Goal: Find specific page/section: Find specific page/section

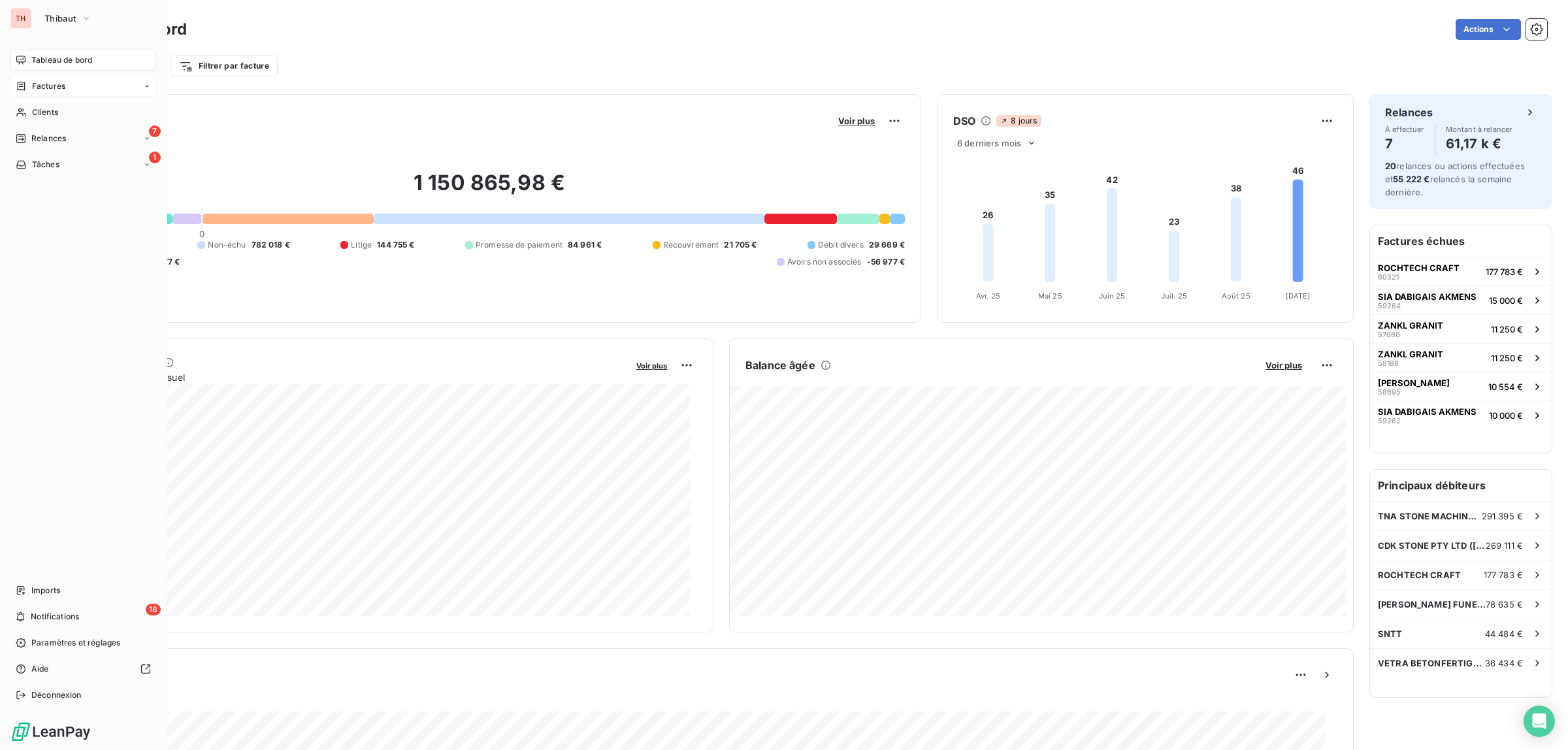
click at [48, 82] on span "Factures" at bounding box center [49, 85] width 33 height 12
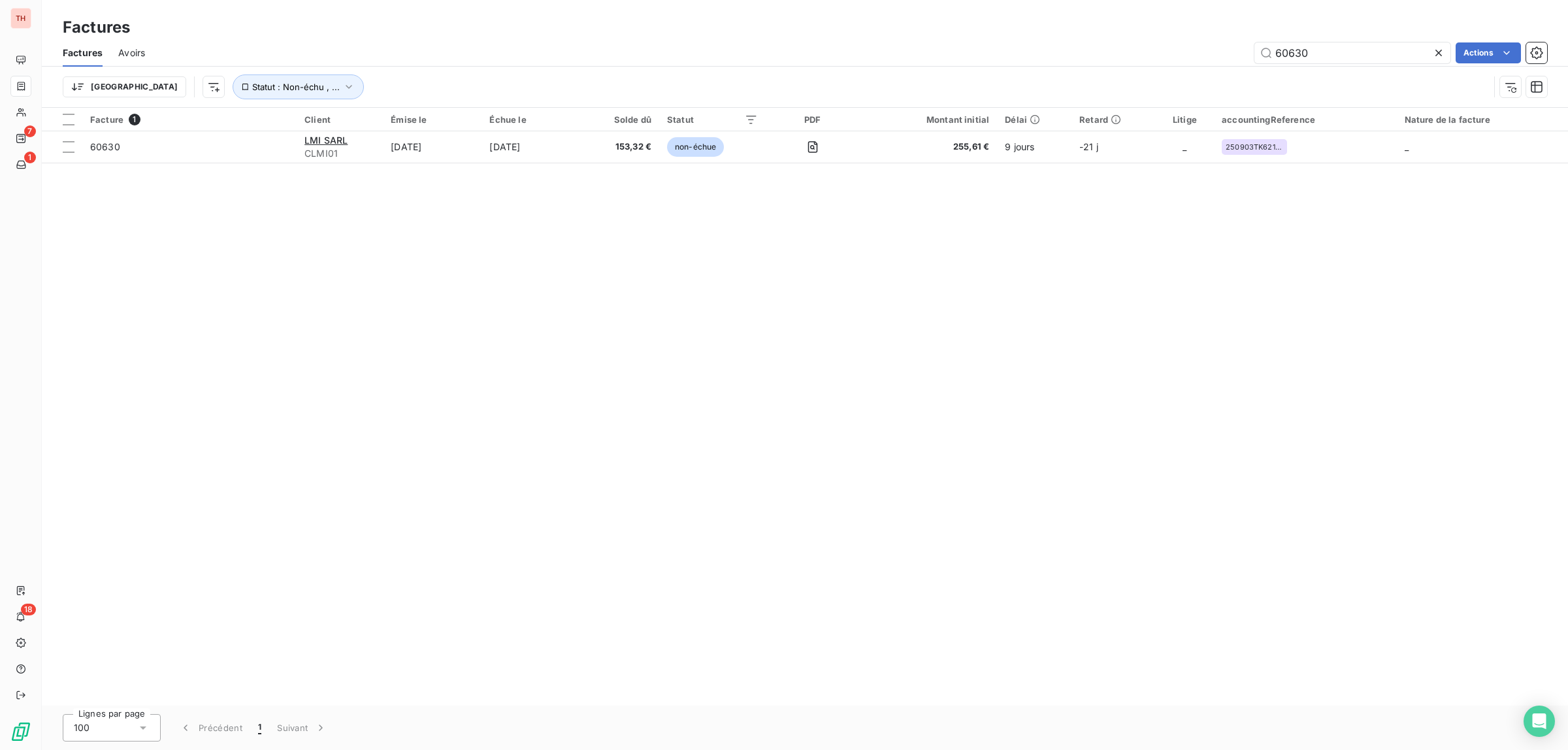
drag, startPoint x: 1329, startPoint y: 47, endPoint x: 1252, endPoint y: 47, distance: 77.0
click at [1252, 47] on div "60630 Actions" at bounding box center [854, 52] width 1386 height 21
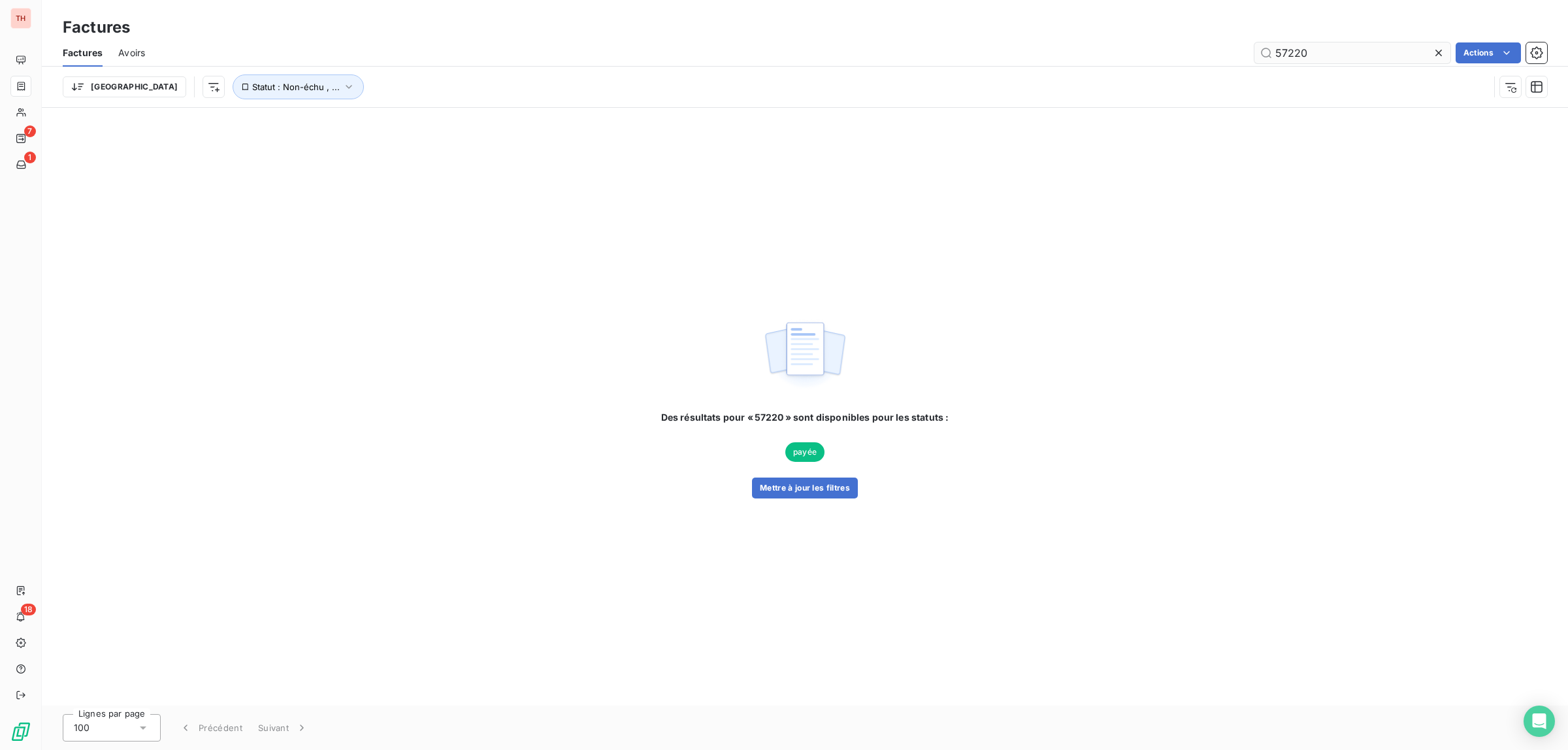
click at [1294, 47] on input "57220" at bounding box center [1352, 52] width 196 height 21
click at [1293, 47] on input "57220" at bounding box center [1352, 52] width 196 height 21
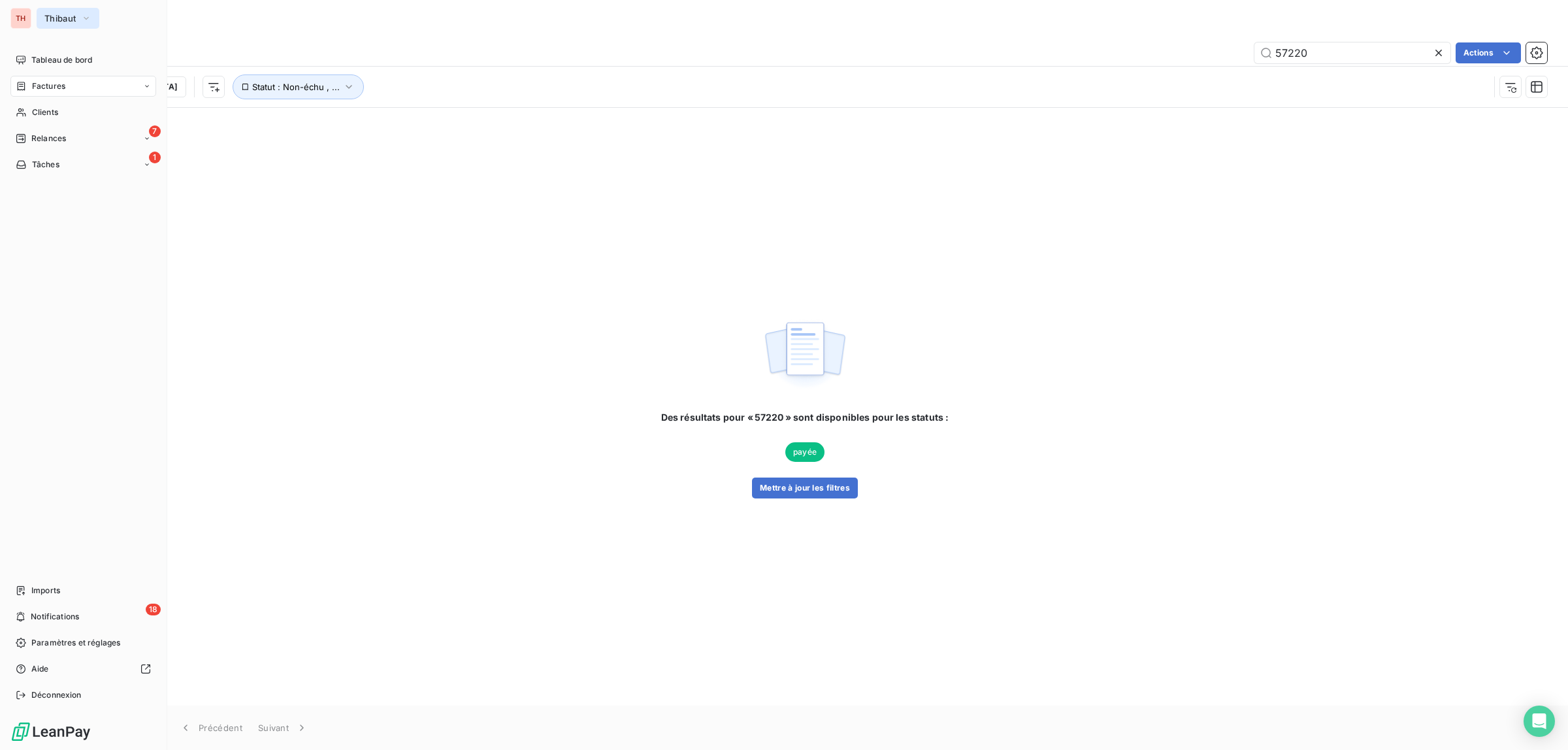
type input "57220"
click at [73, 18] on span "Thibaut" at bounding box center [59, 19] width 31 height 11
click at [76, 82] on span "CALAS & FILS" at bounding box center [120, 85] width 116 height 13
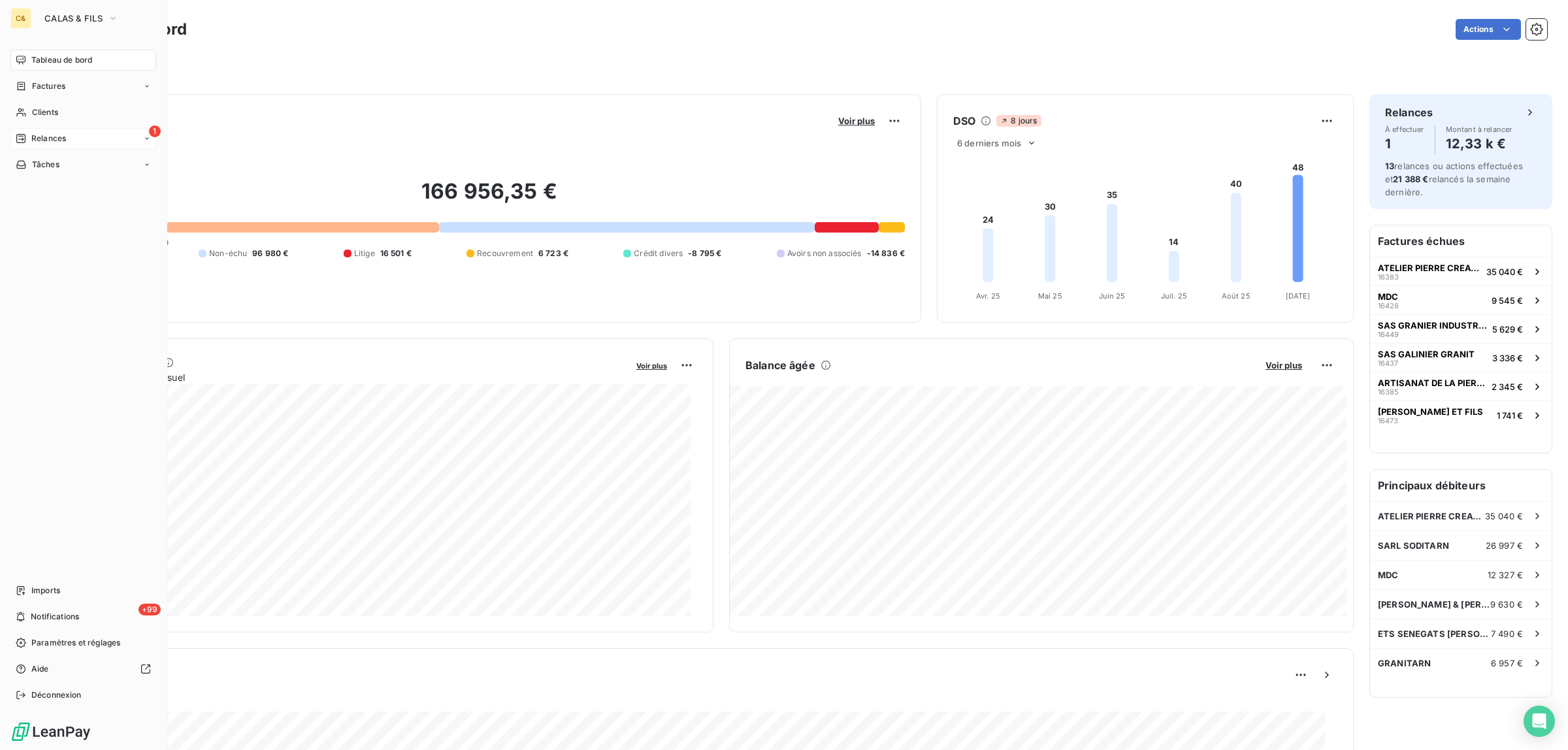
click at [47, 139] on span "Relances" at bounding box center [49, 138] width 35 height 12
click at [46, 85] on span "Factures" at bounding box center [49, 85] width 33 height 12
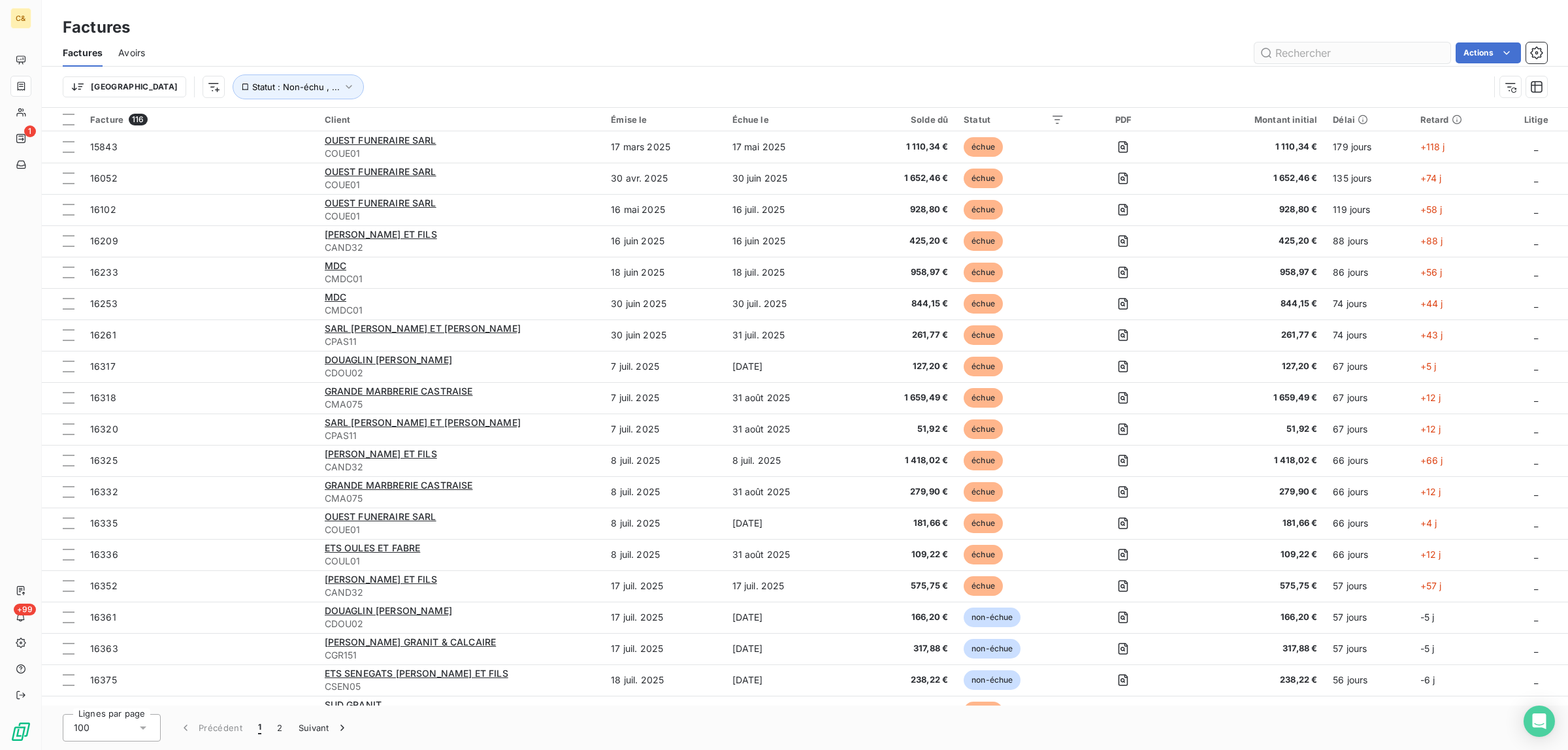
click at [1312, 54] on input "text" at bounding box center [1352, 52] width 196 height 21
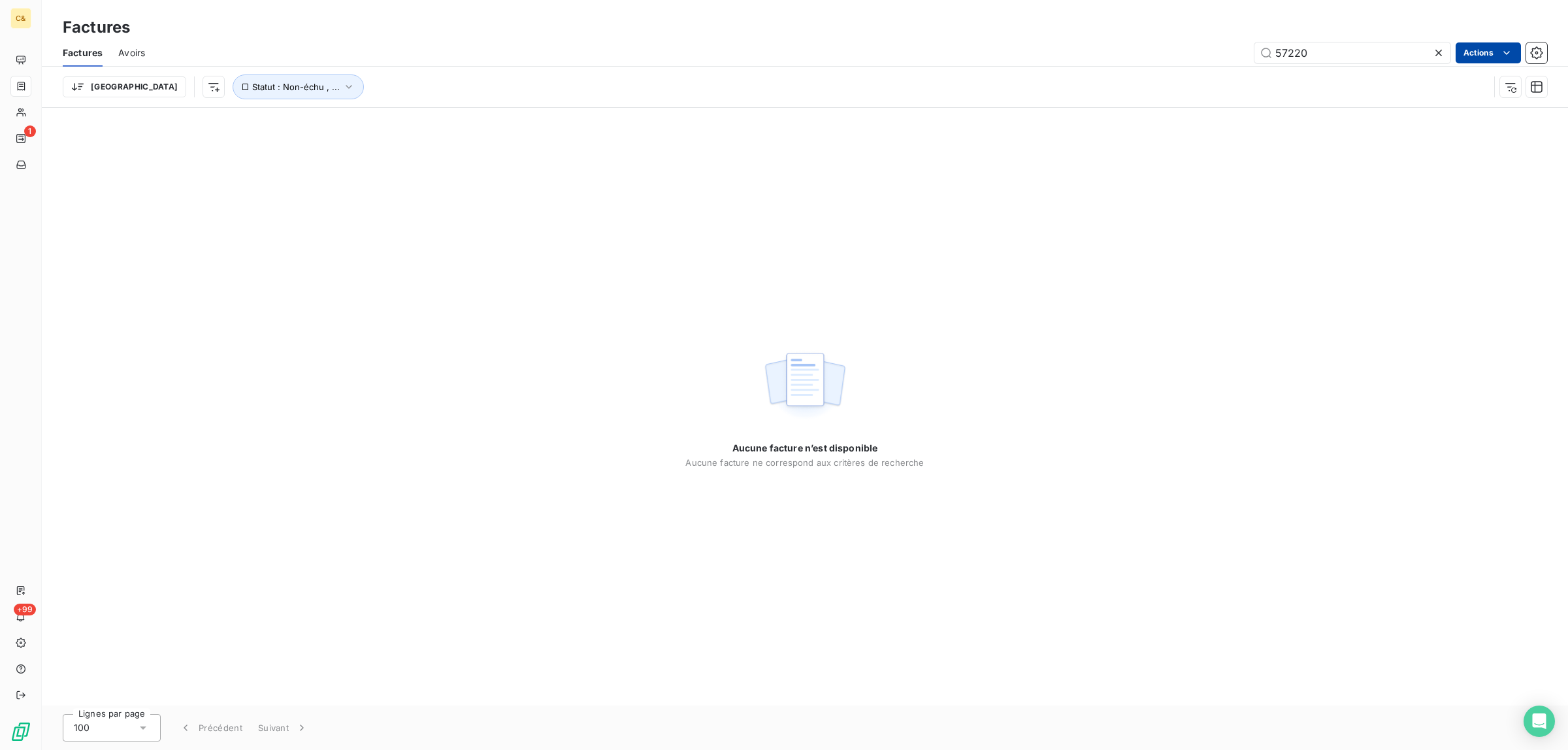
type input "57220"
click at [1492, 54] on html "C& 1 +99 Factures Factures Avoirs 57220 Actions Trier Statut : Non-échu , ... A…" at bounding box center [784, 375] width 1568 height 750
click at [1435, 54] on icon at bounding box center [1439, 53] width 13 height 13
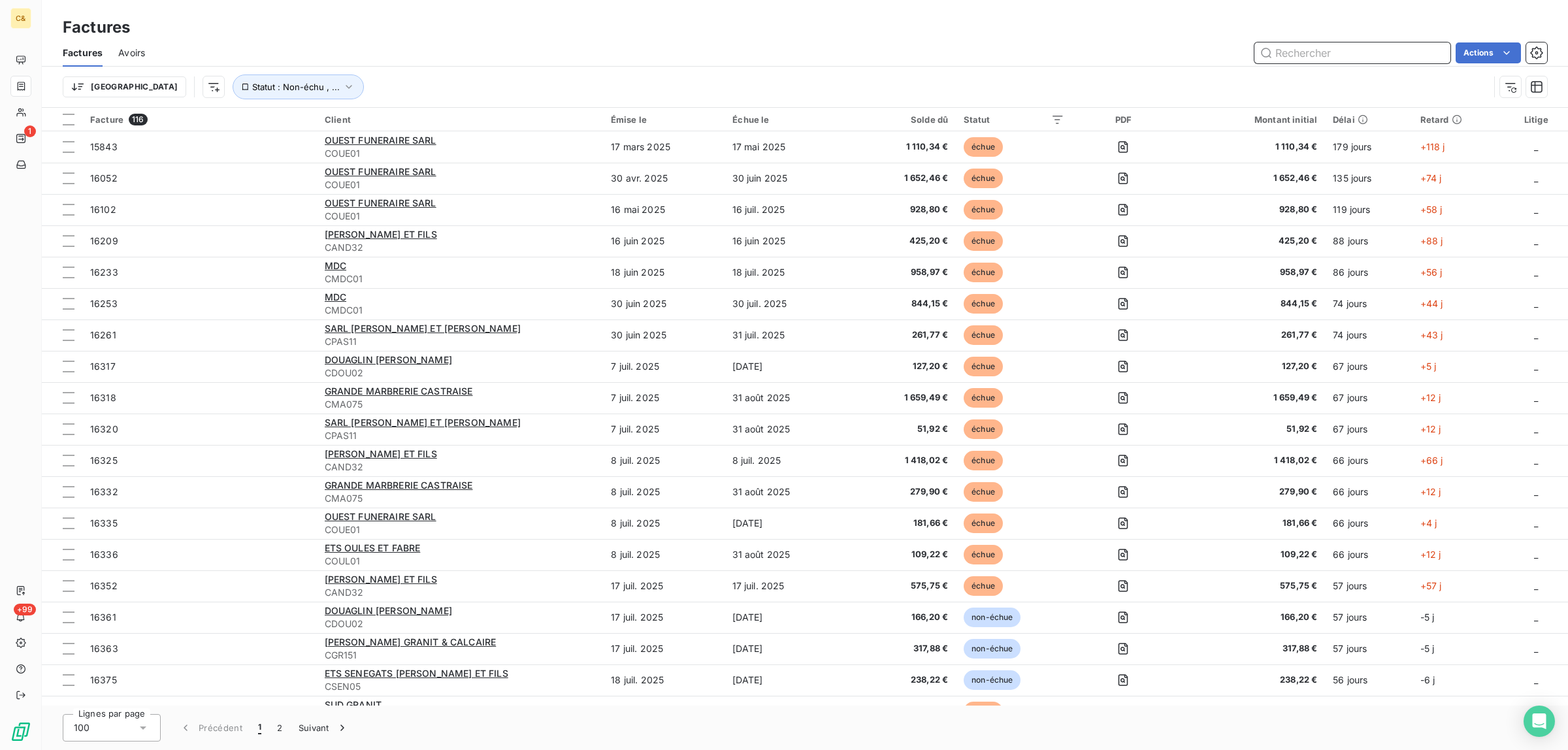
click at [1403, 46] on input "text" at bounding box center [1352, 52] width 196 height 21
paste input "57220"
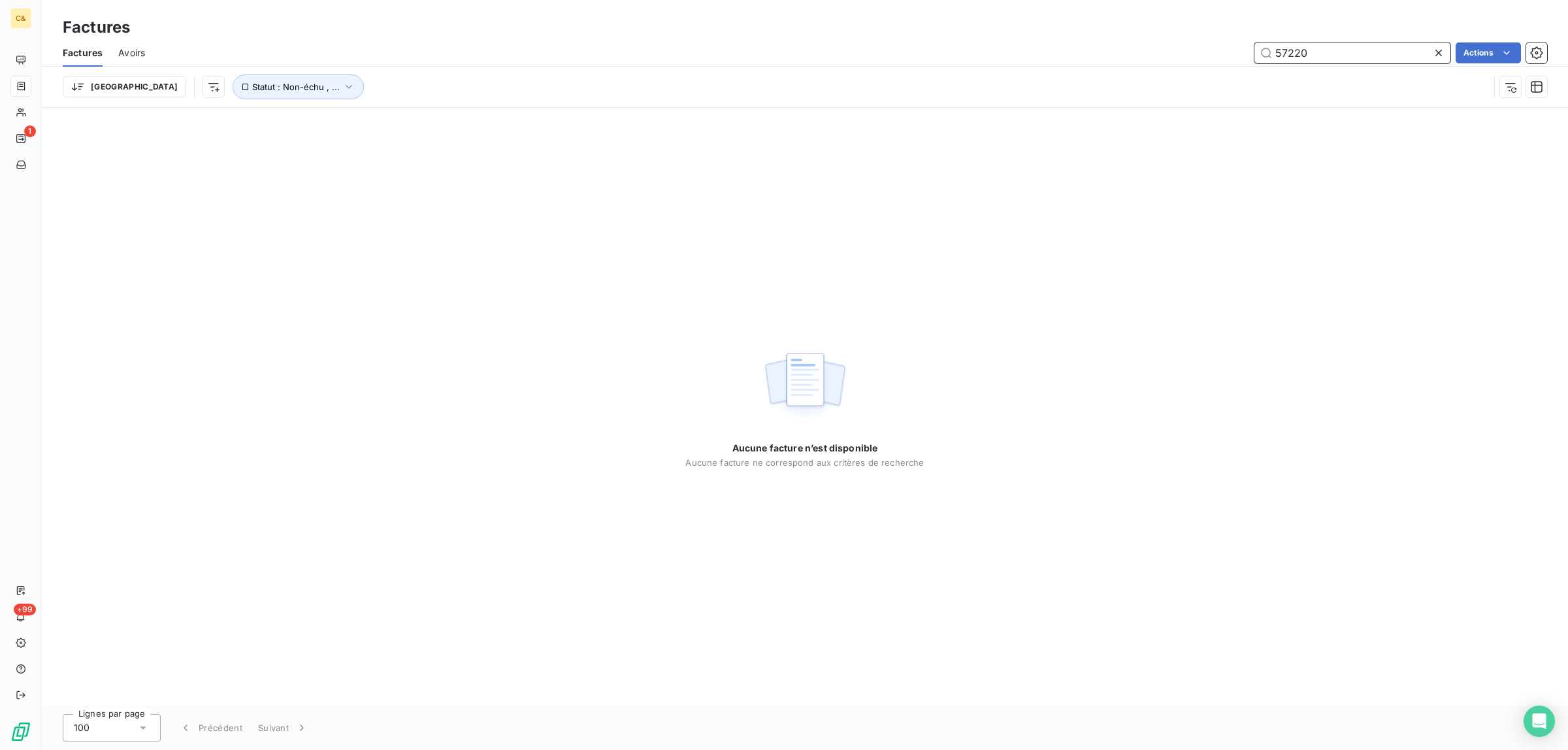
type input "57220"
click at [1439, 52] on icon at bounding box center [1439, 53] width 13 height 13
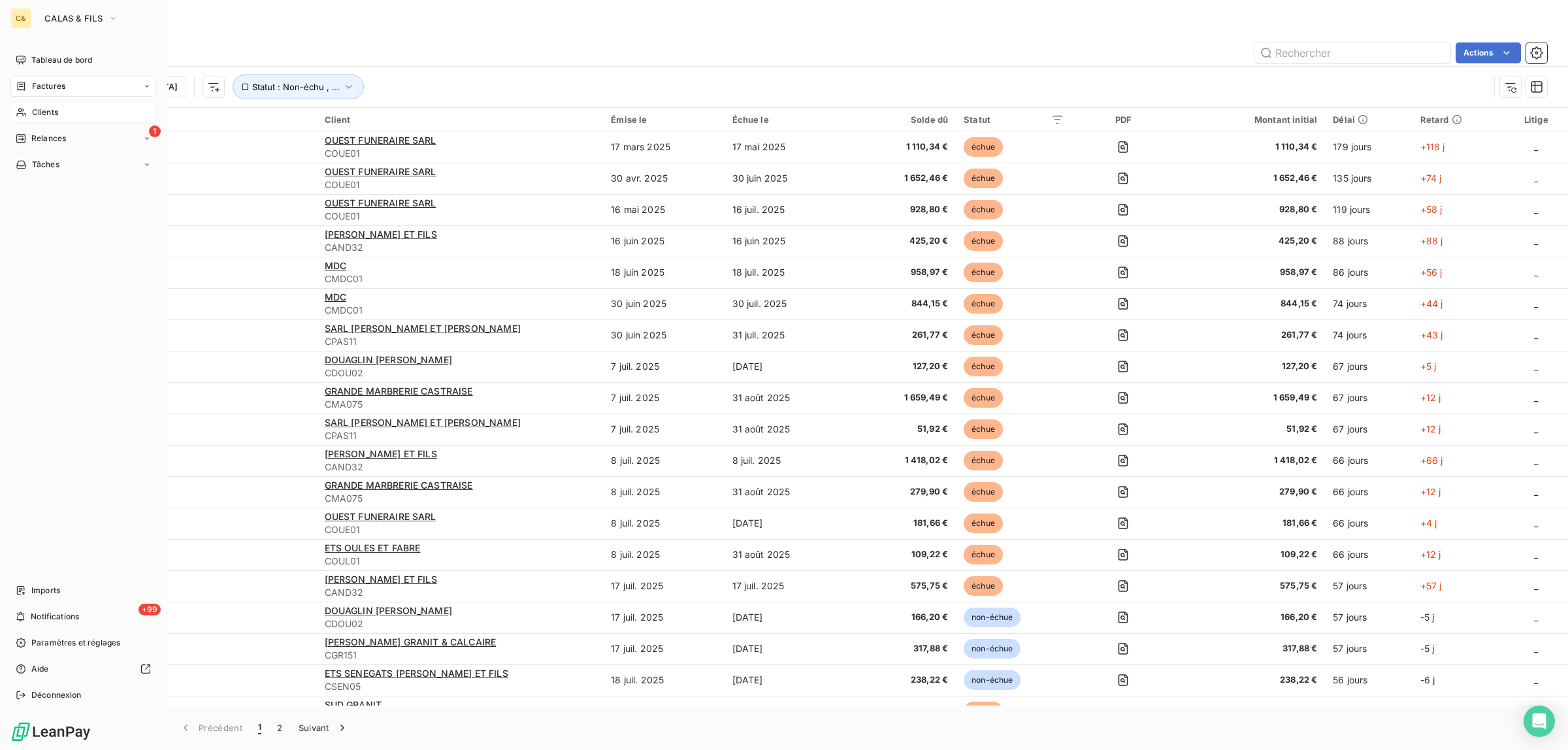
click at [44, 108] on span "Clients" at bounding box center [45, 112] width 26 height 12
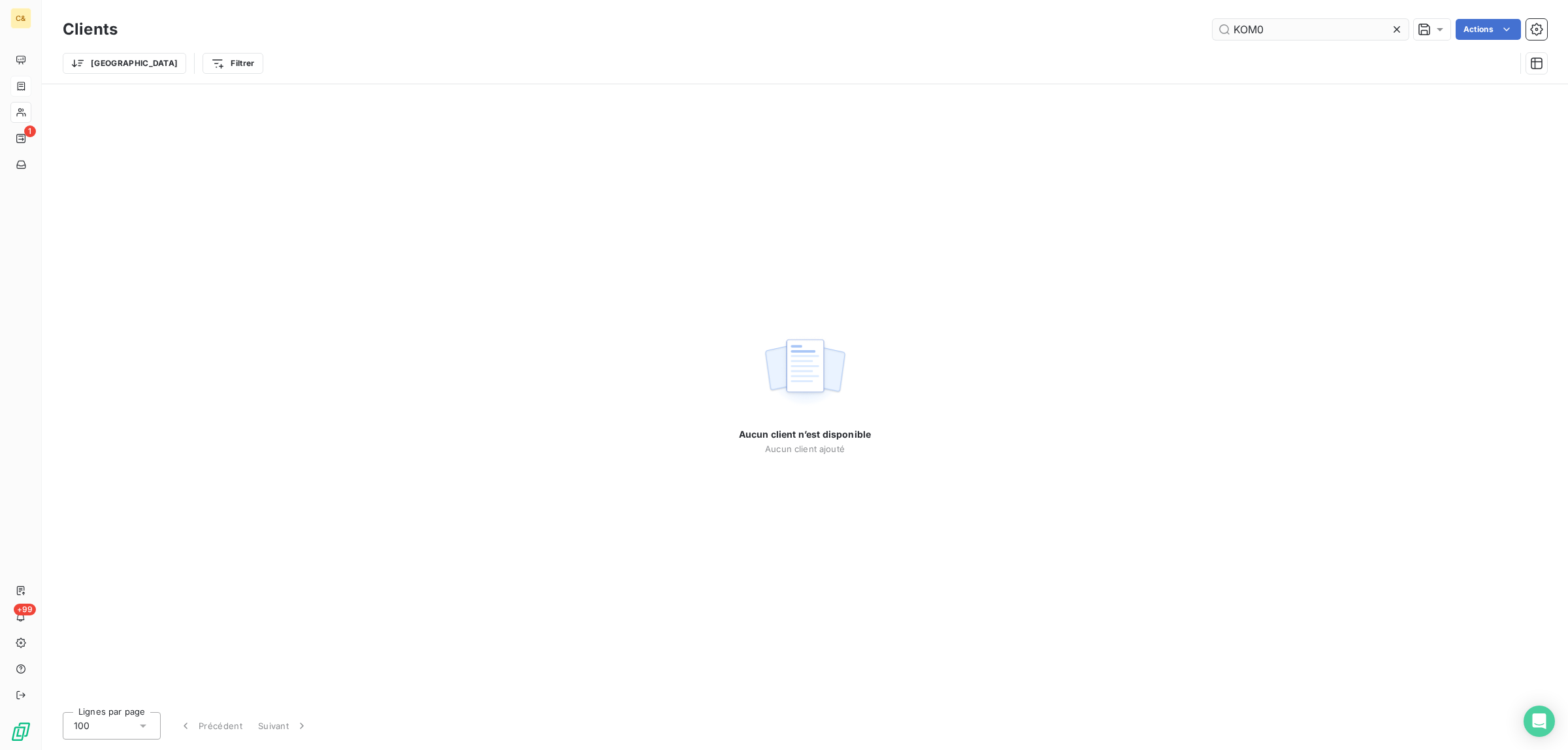
drag, startPoint x: 1290, startPoint y: 28, endPoint x: 1222, endPoint y: 21, distance: 68.4
click at [1222, 24] on input "KOM0" at bounding box center [1311, 29] width 196 height 21
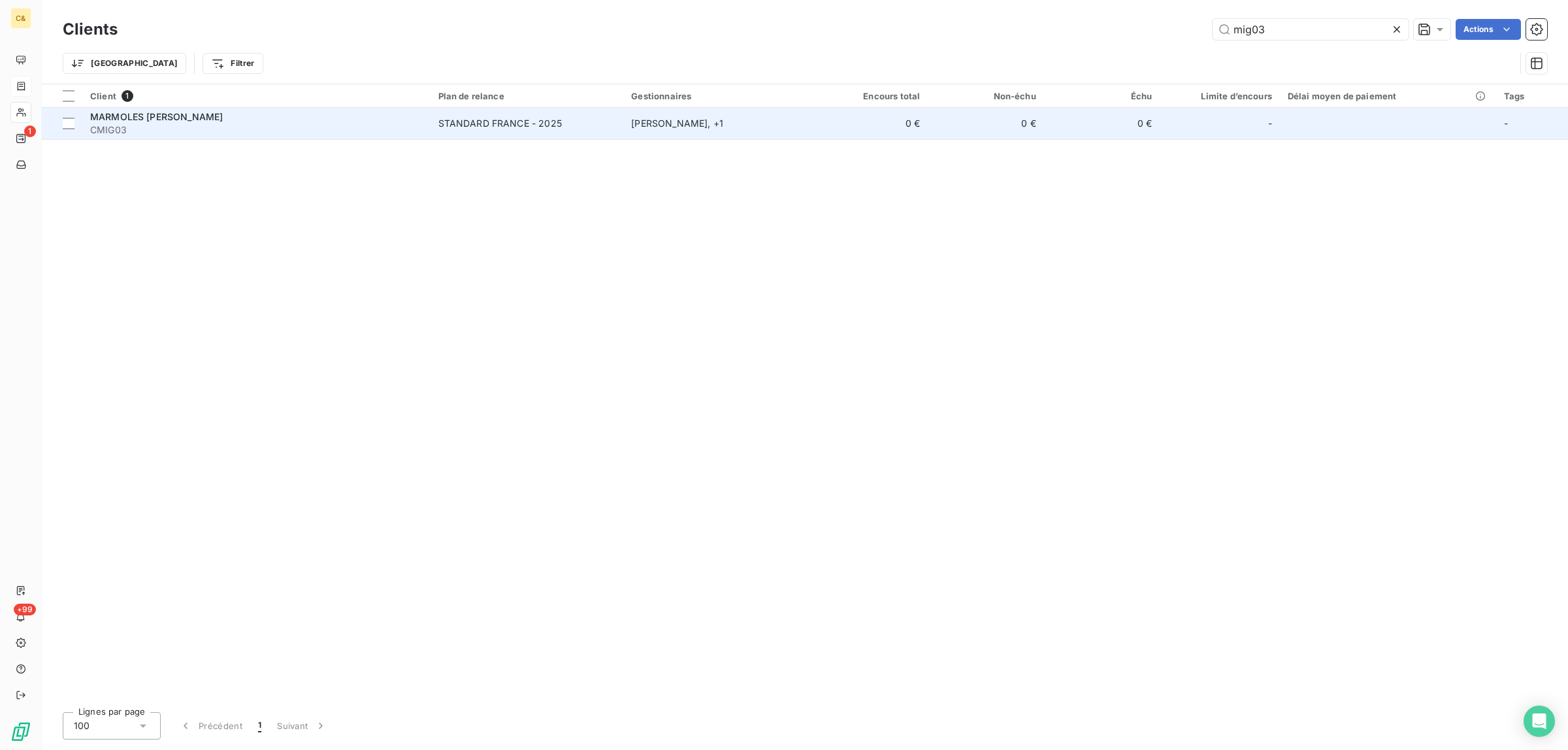
type input "mig03"
click at [160, 119] on span "MARMOLES [PERSON_NAME]" at bounding box center [156, 117] width 133 height 11
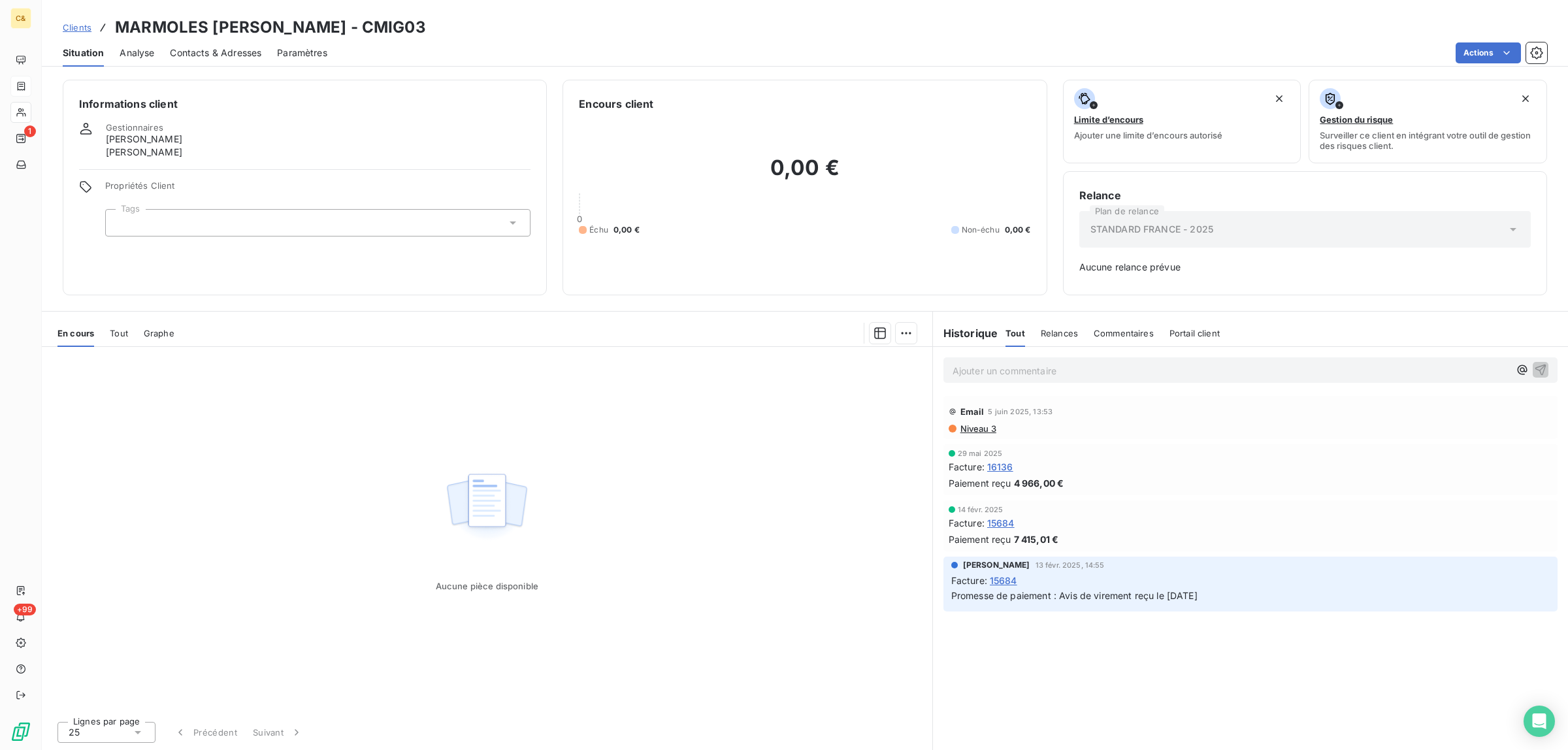
click at [118, 335] on span "Tout" at bounding box center [119, 334] width 18 height 11
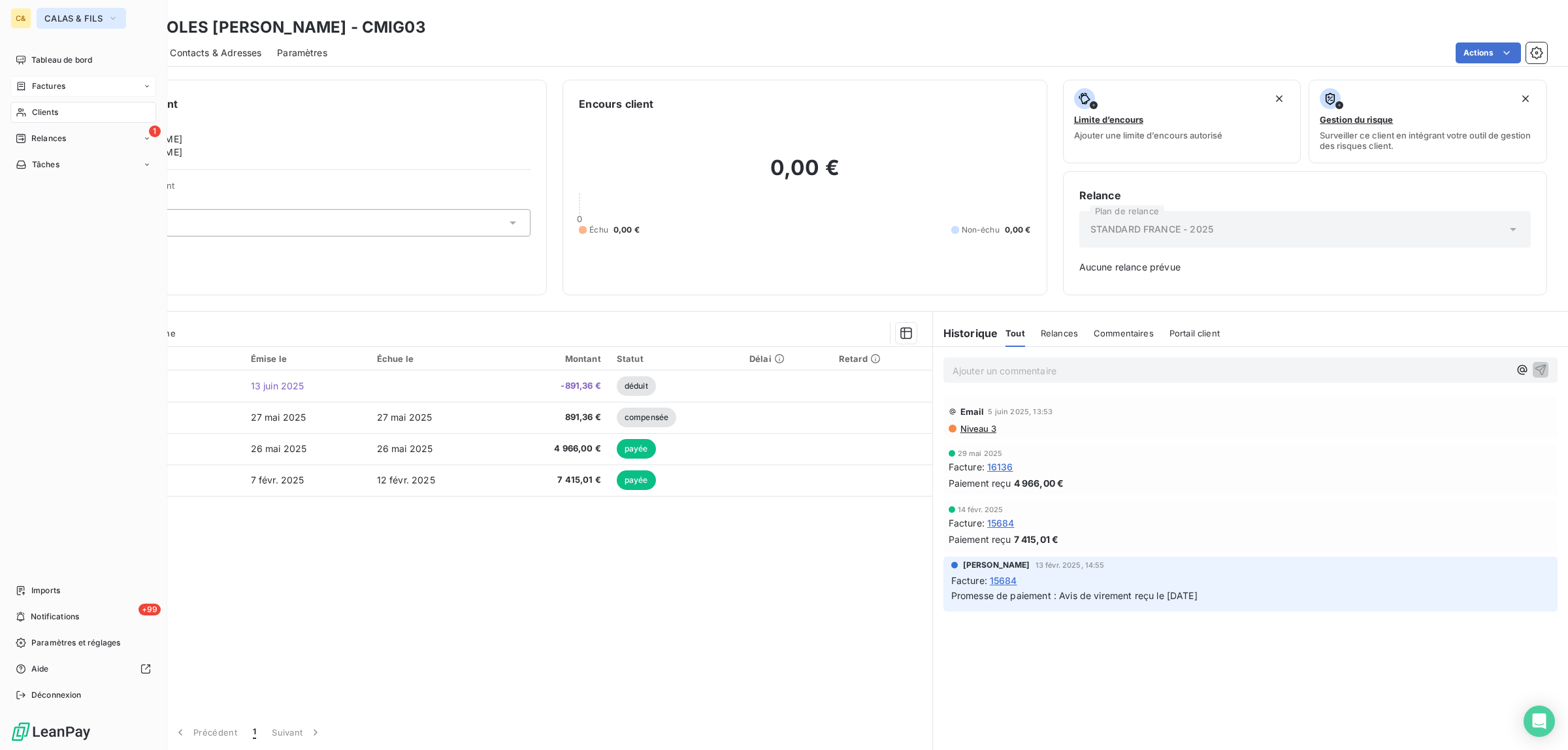
click at [73, 14] on span "CALAS & FILS" at bounding box center [73, 19] width 58 height 11
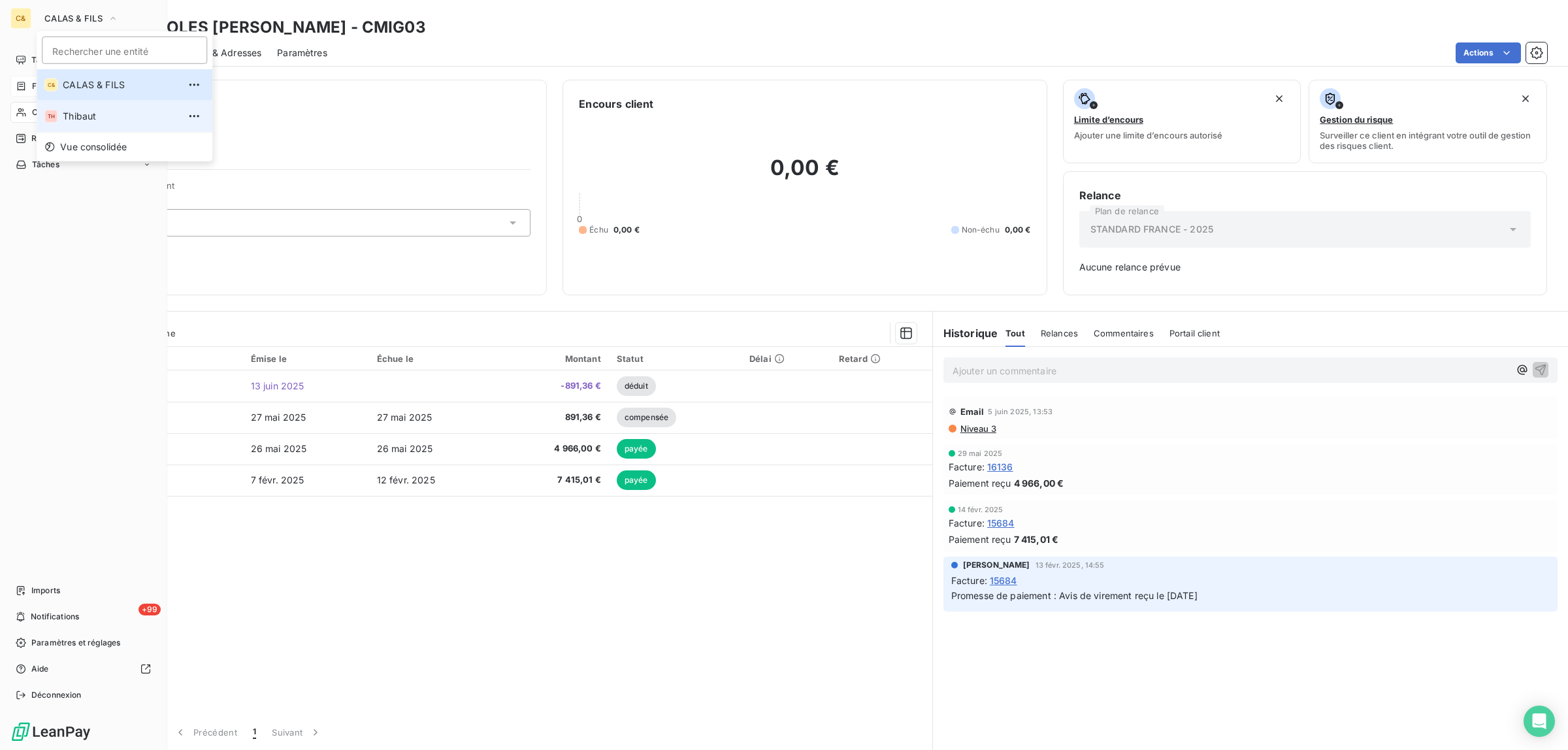
click at [78, 116] on span "Thibaut" at bounding box center [120, 116] width 116 height 13
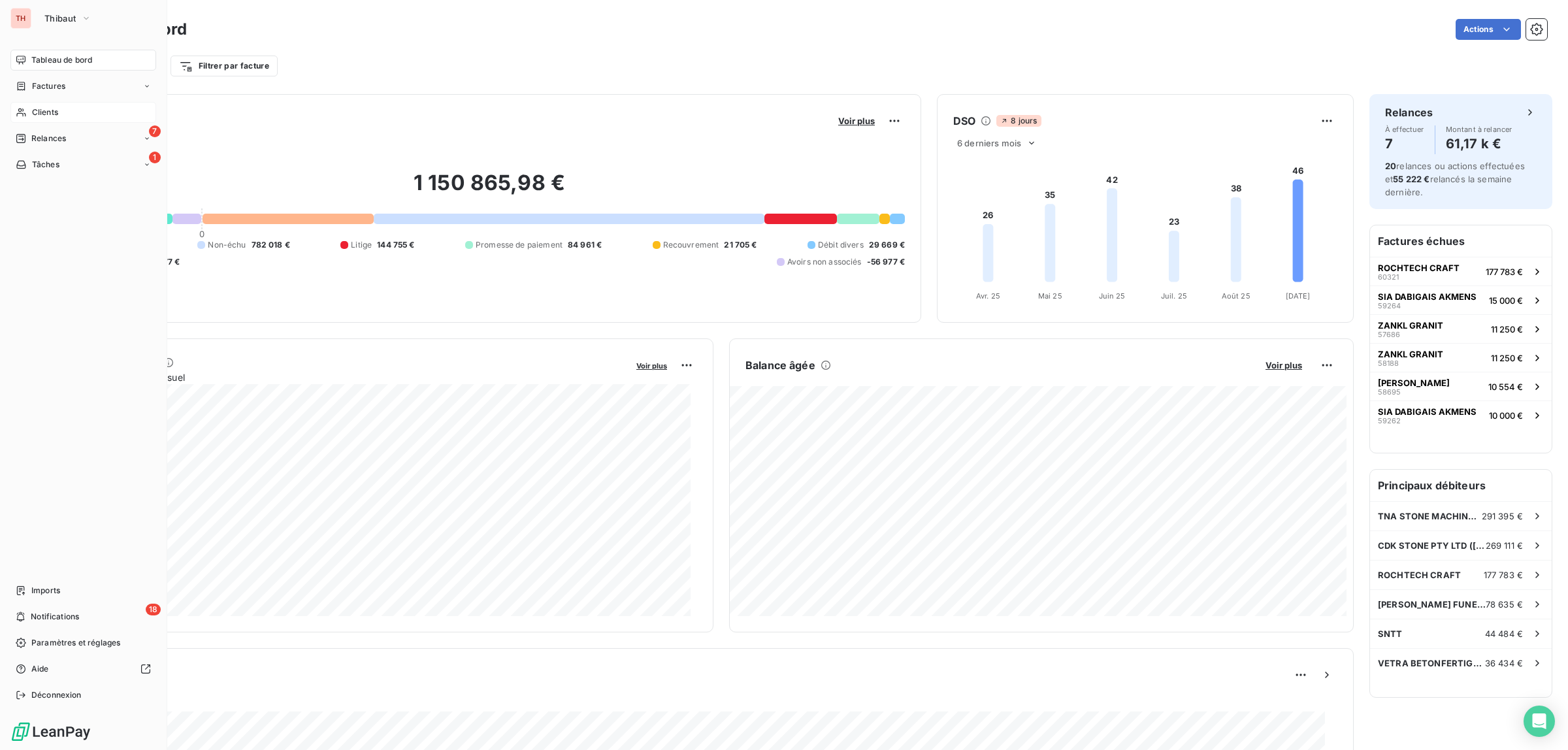
click at [56, 106] on span "Clients" at bounding box center [45, 112] width 26 height 12
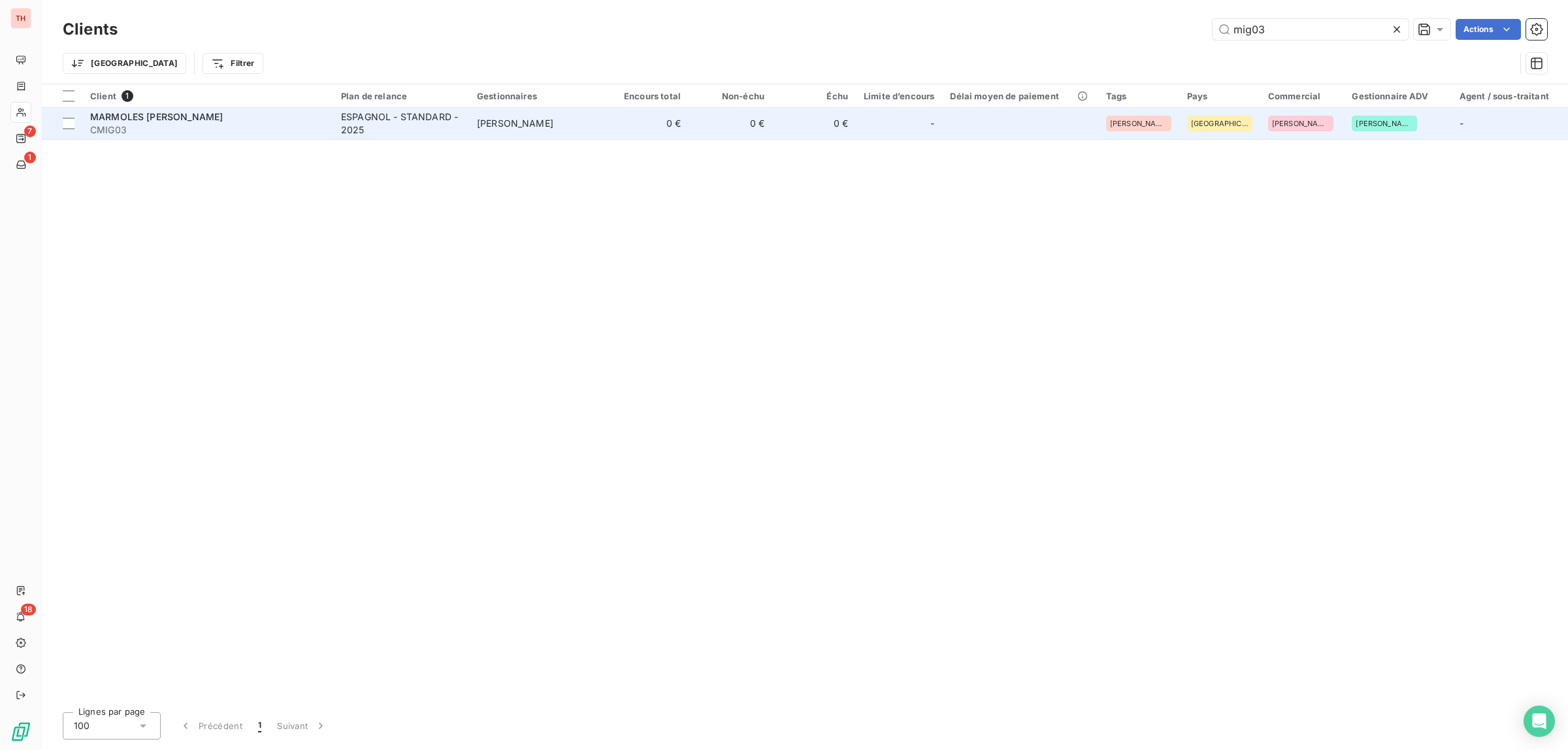
click at [289, 123] on span "CMIG03" at bounding box center [208, 129] width 236 height 13
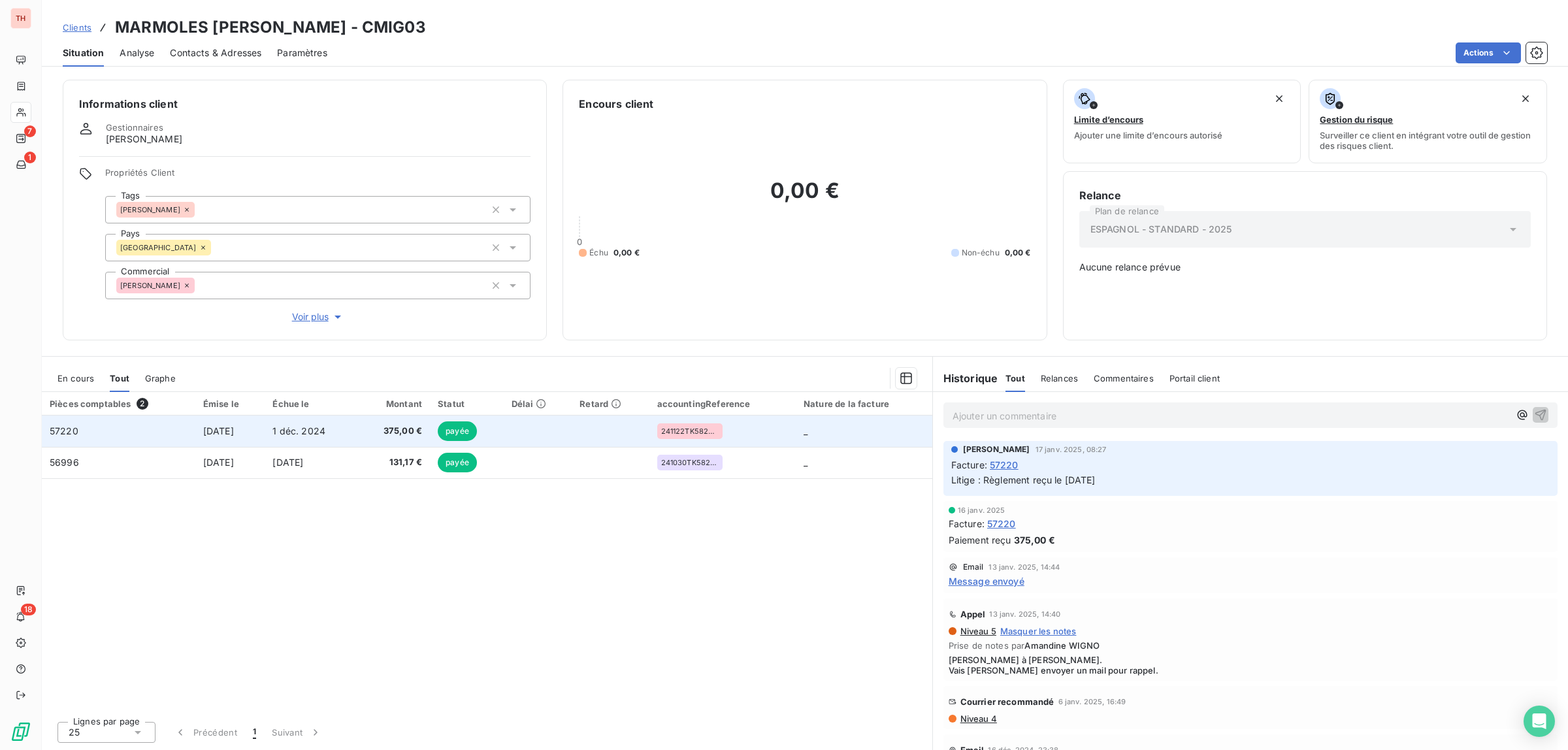
click at [265, 426] on td "[DATE]" at bounding box center [230, 431] width 70 height 31
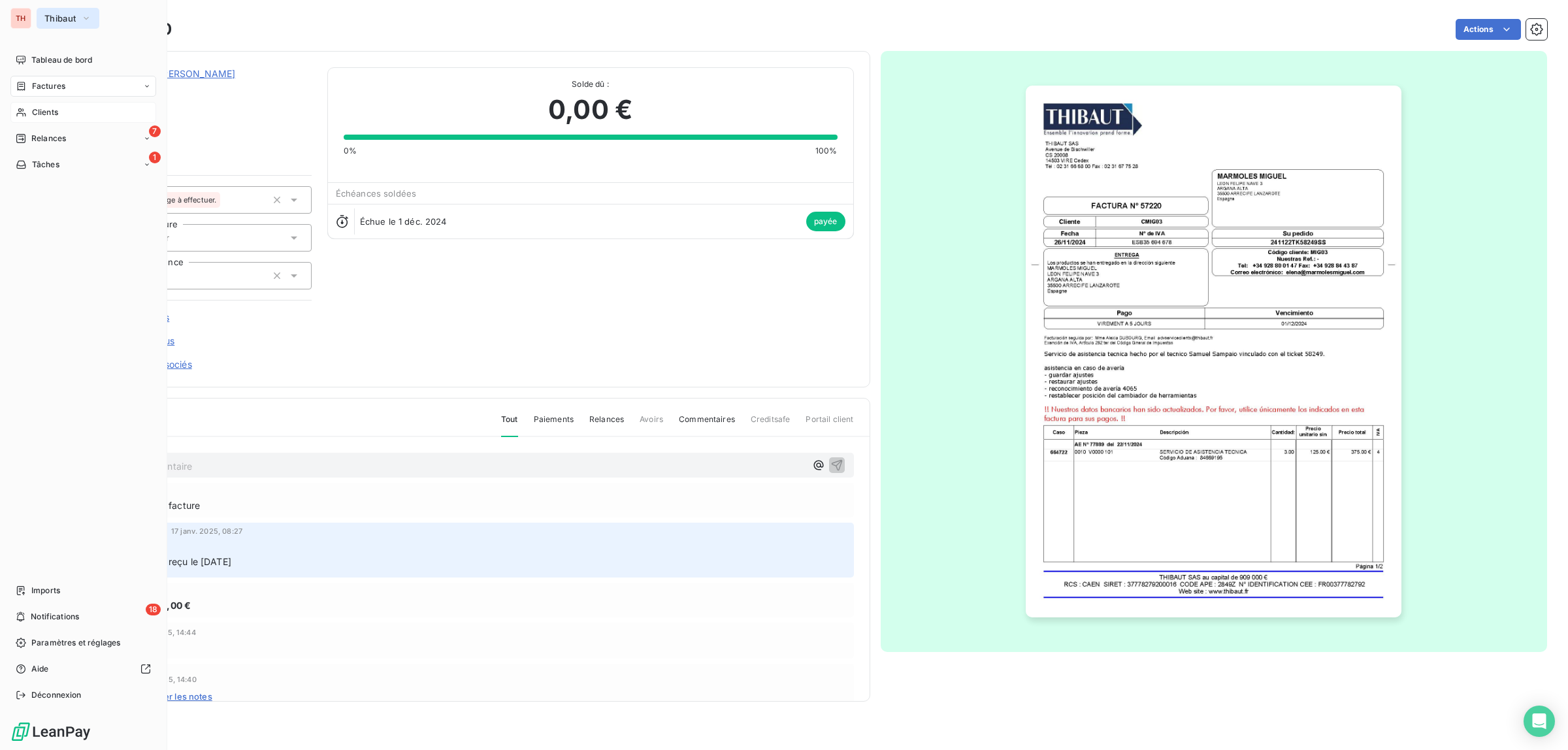
click at [63, 18] on span "Thibaut" at bounding box center [59, 19] width 31 height 11
click at [82, 85] on span "CALAS & FILS" at bounding box center [120, 85] width 116 height 13
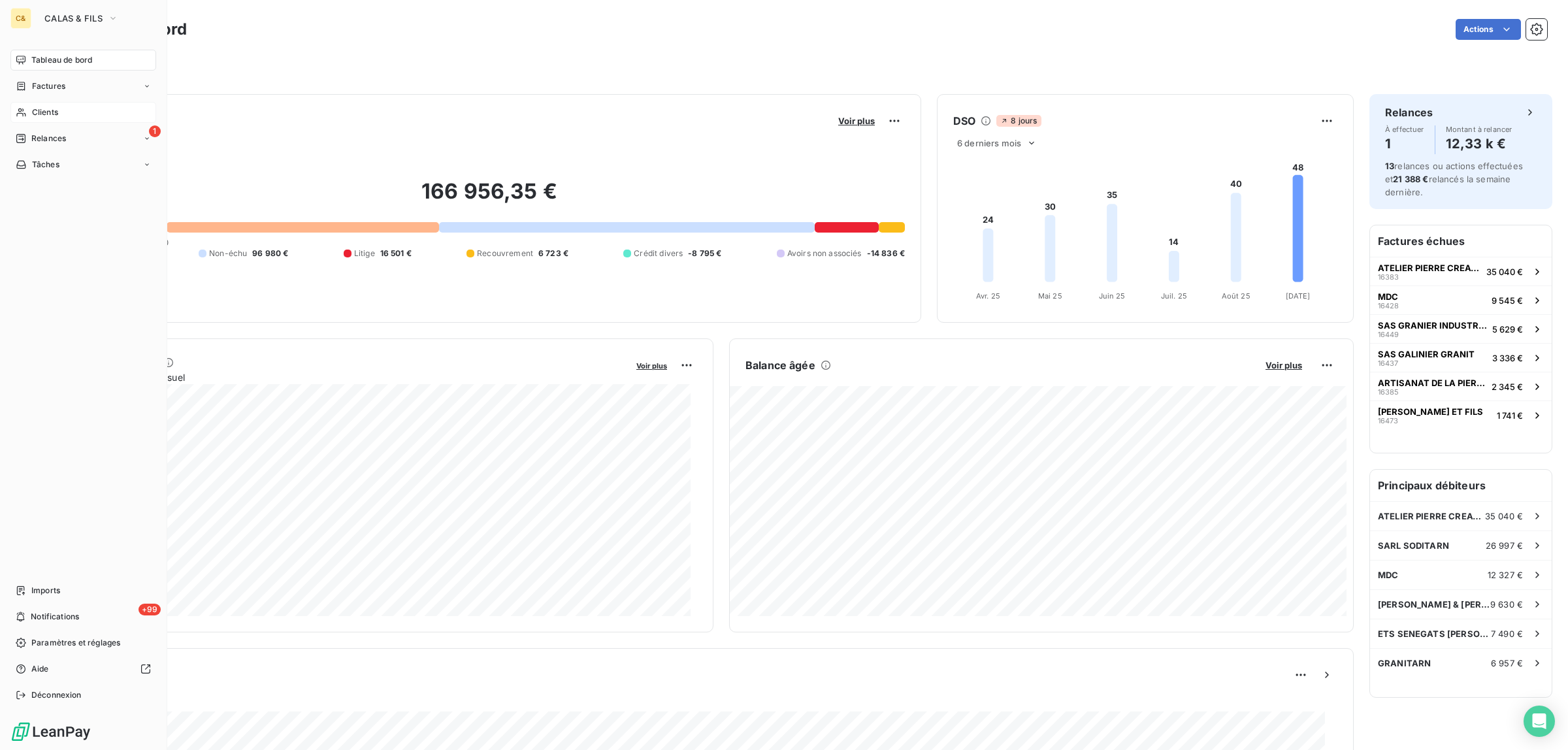
click at [54, 112] on span "Clients" at bounding box center [45, 112] width 26 height 12
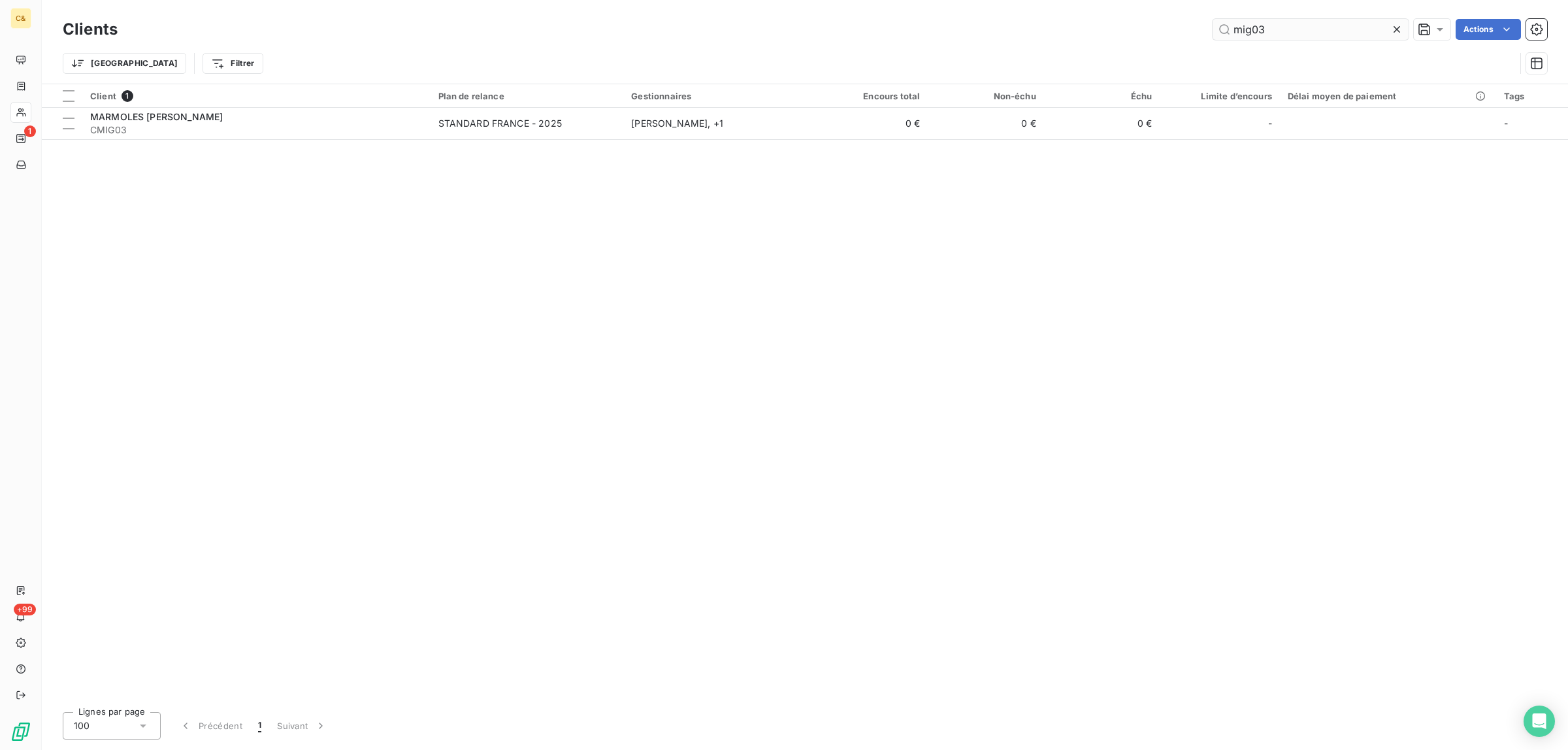
drag, startPoint x: 1264, startPoint y: 28, endPoint x: 1211, endPoint y: 34, distance: 53.3
click at [1213, 33] on input "mig03" at bounding box center [1311, 29] width 196 height 21
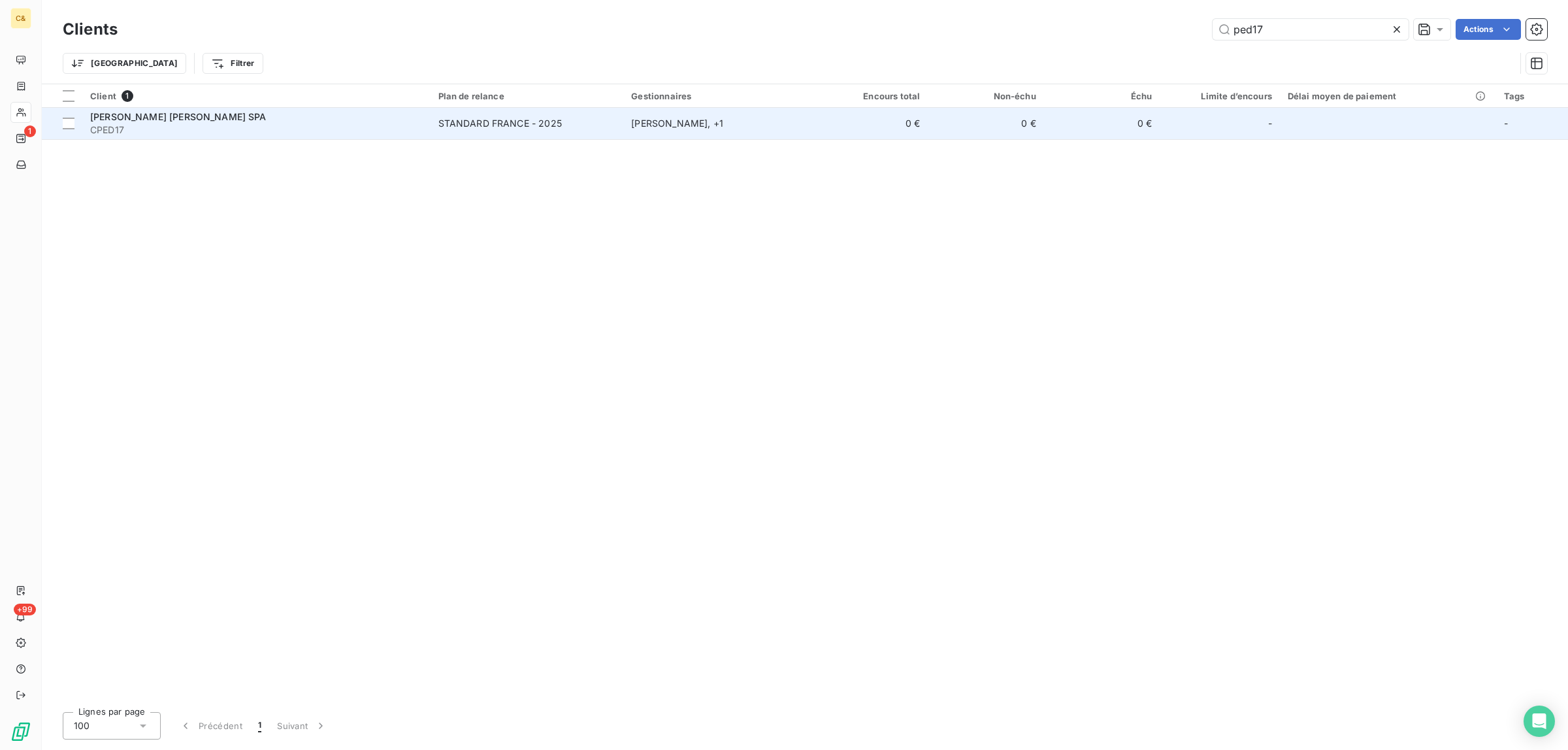
type input "ped17"
click at [240, 126] on span "CPED17" at bounding box center [256, 129] width 333 height 13
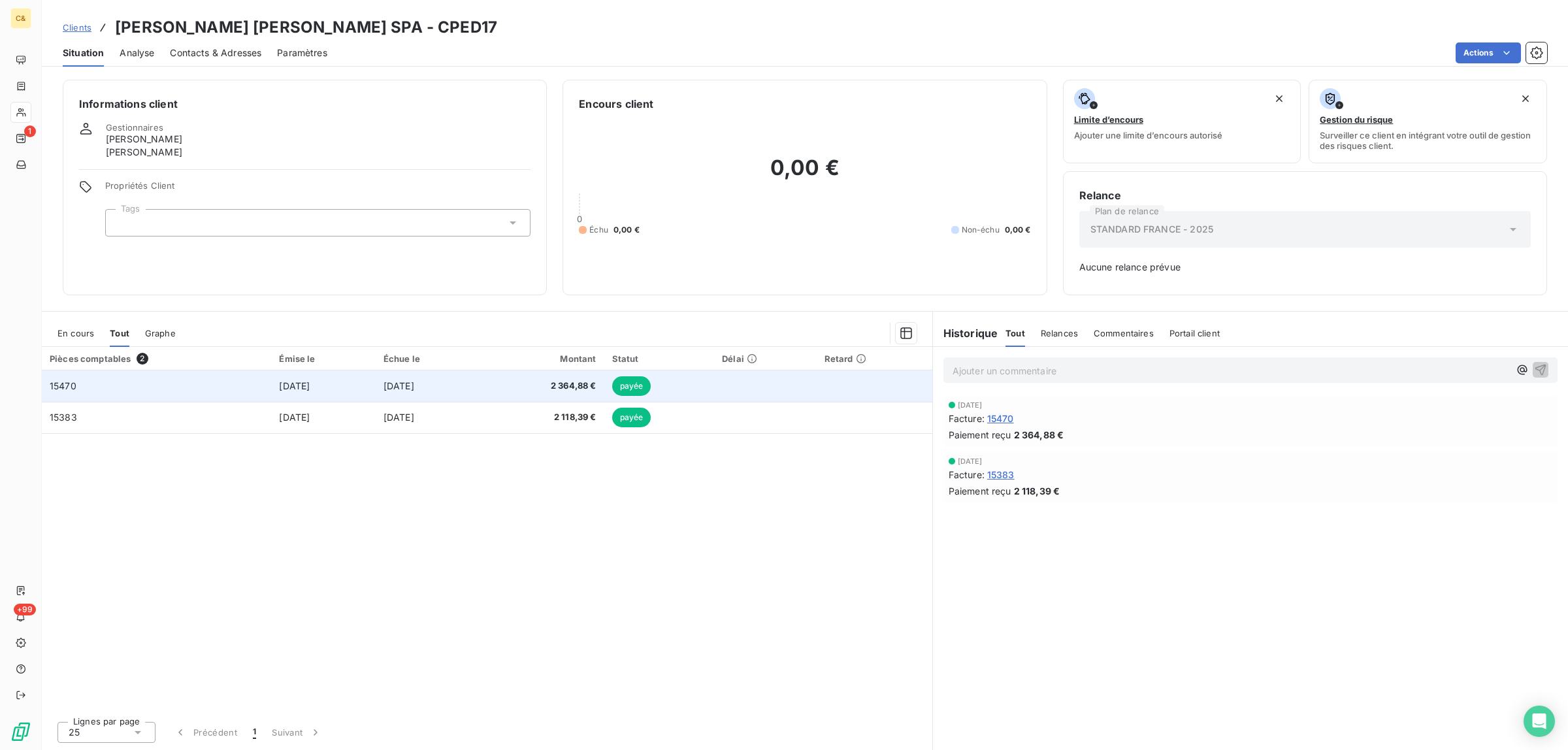
click at [212, 384] on td "15470" at bounding box center [156, 386] width 229 height 31
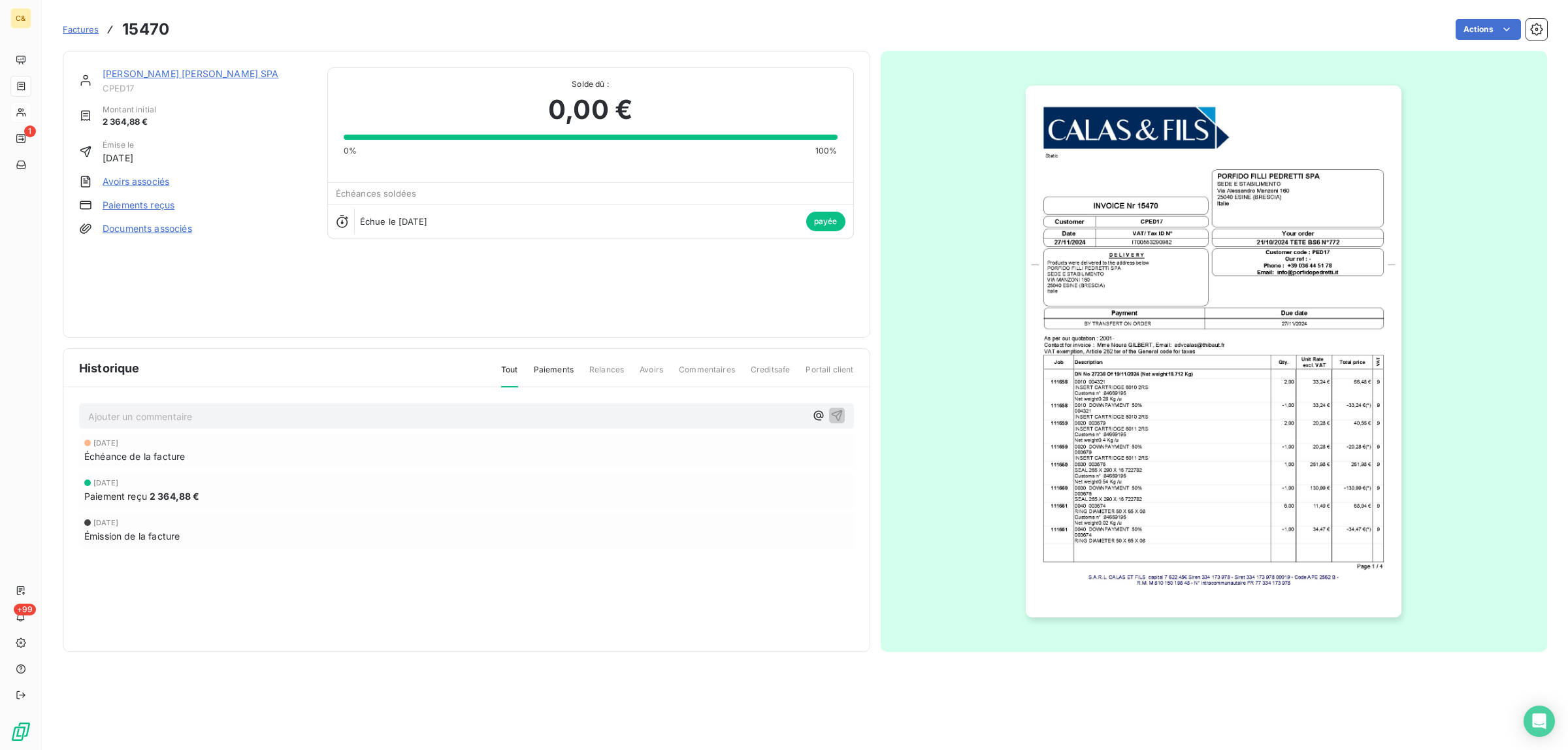
click at [1204, 413] on img "button" at bounding box center [1214, 352] width 376 height 532
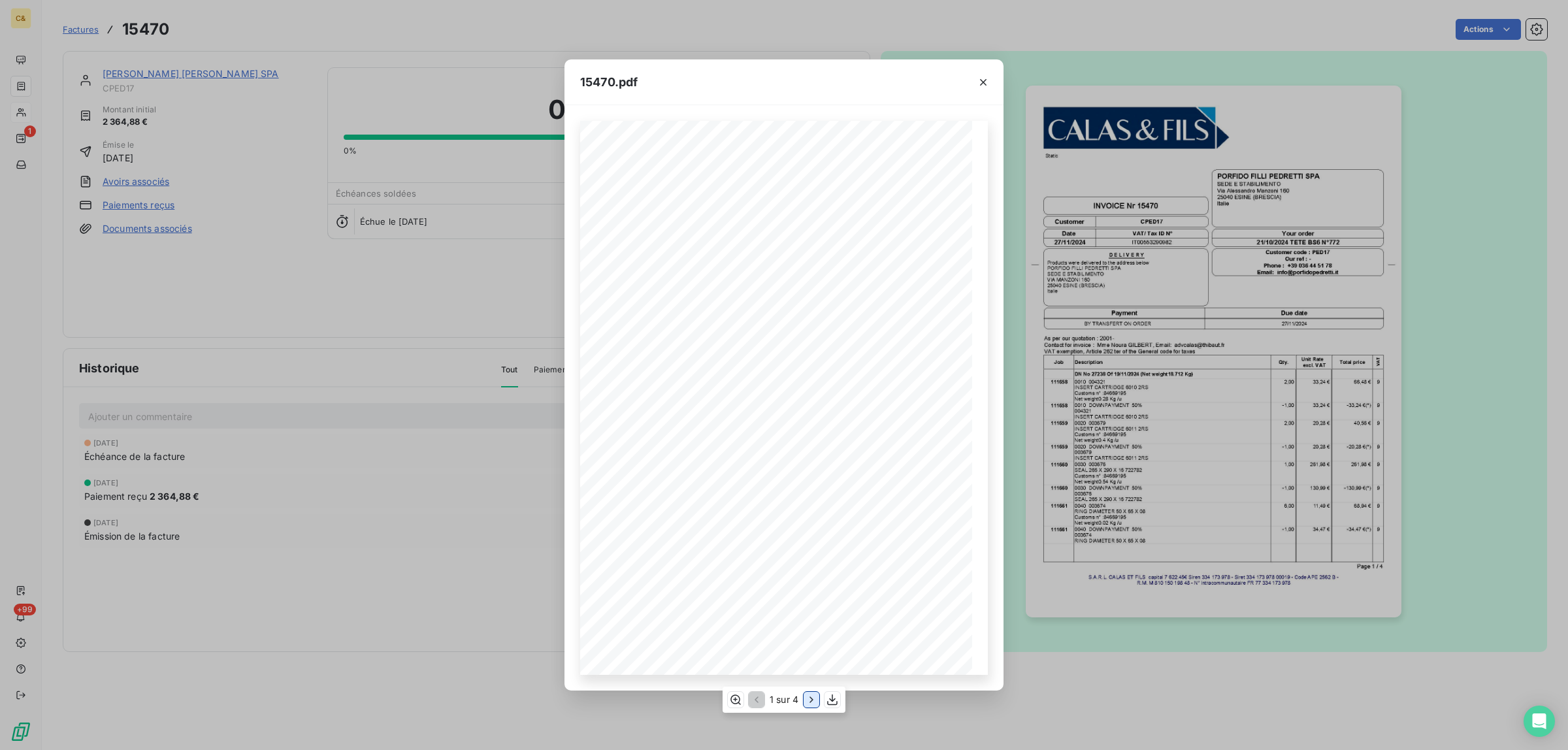
click at [812, 703] on icon "button" at bounding box center [811, 700] width 13 height 13
click at [814, 703] on icon "button" at bounding box center [813, 700] width 13 height 13
click at [735, 701] on icon "button" at bounding box center [735, 700] width 13 height 13
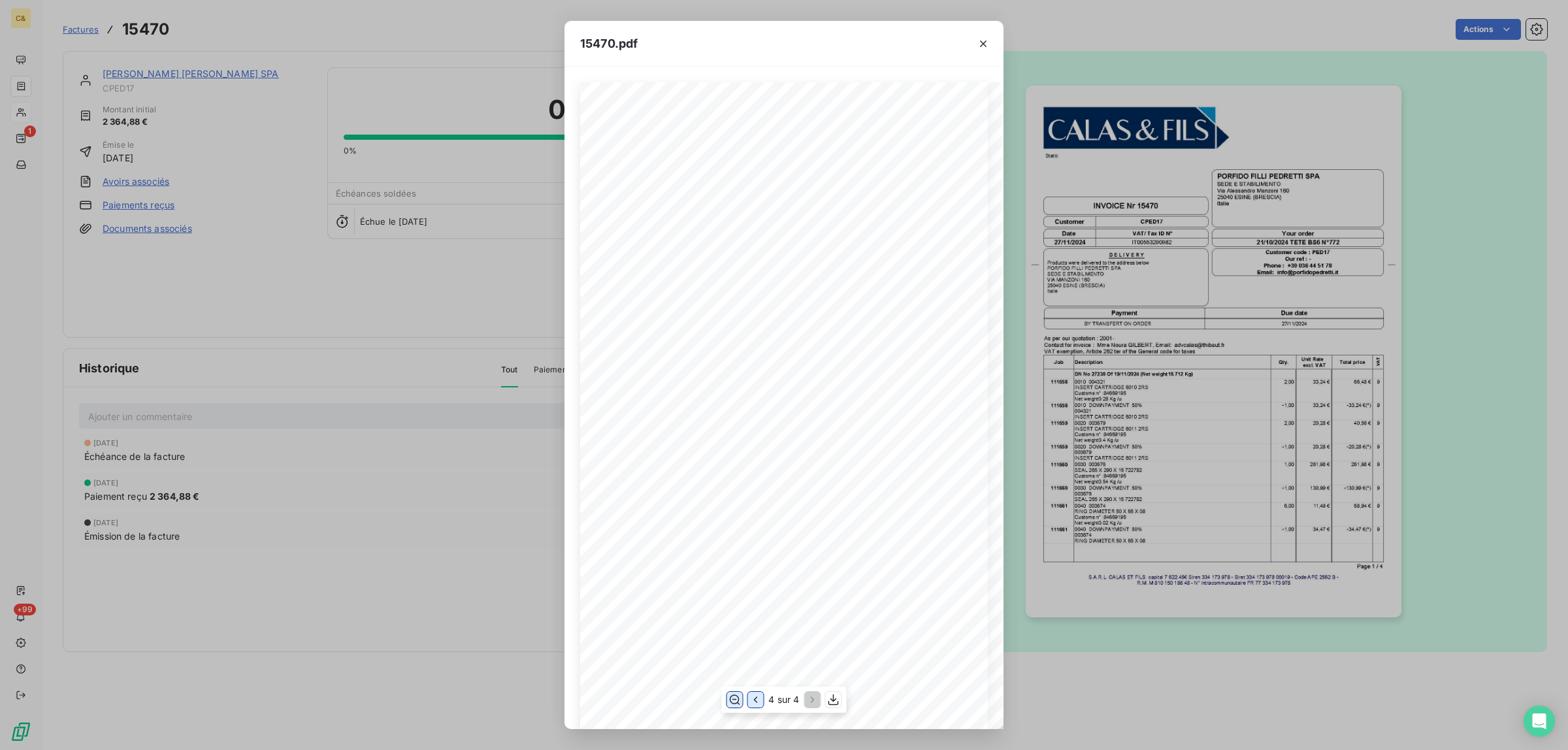
click at [753, 697] on icon "button" at bounding box center [755, 700] width 13 height 13
click at [753, 698] on icon "button" at bounding box center [755, 700] width 13 height 13
click at [984, 40] on icon "button" at bounding box center [984, 43] width 13 height 13
